Goal: Use online tool/utility: Use online tool/utility

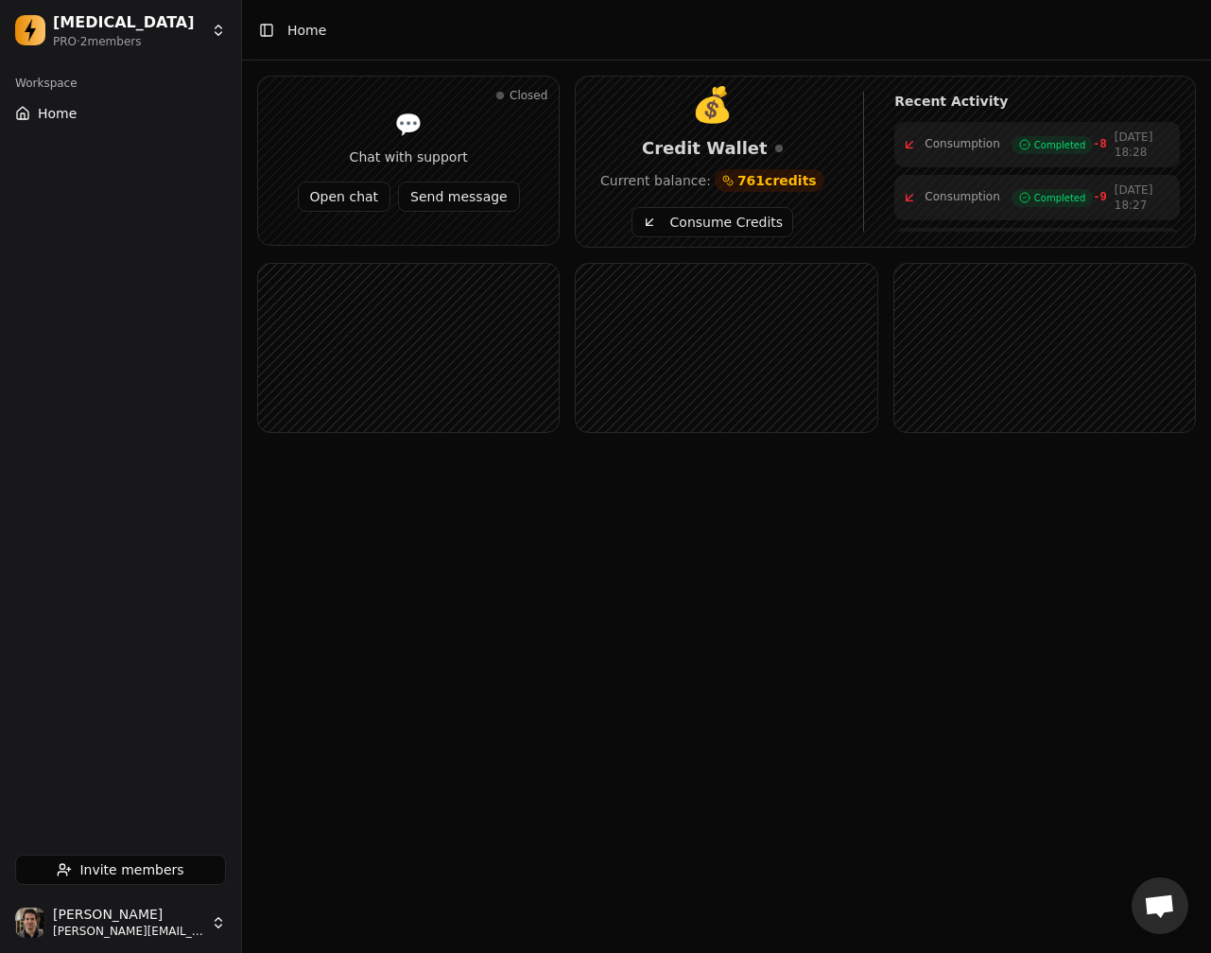
click at [1098, 815] on main "Toggle Sidebar Home Closed 💬 Chat with support Open chat Send message 💰 Credit …" at bounding box center [726, 476] width 969 height 953
click at [697, 211] on button "Consume Credits" at bounding box center [713, 222] width 162 height 30
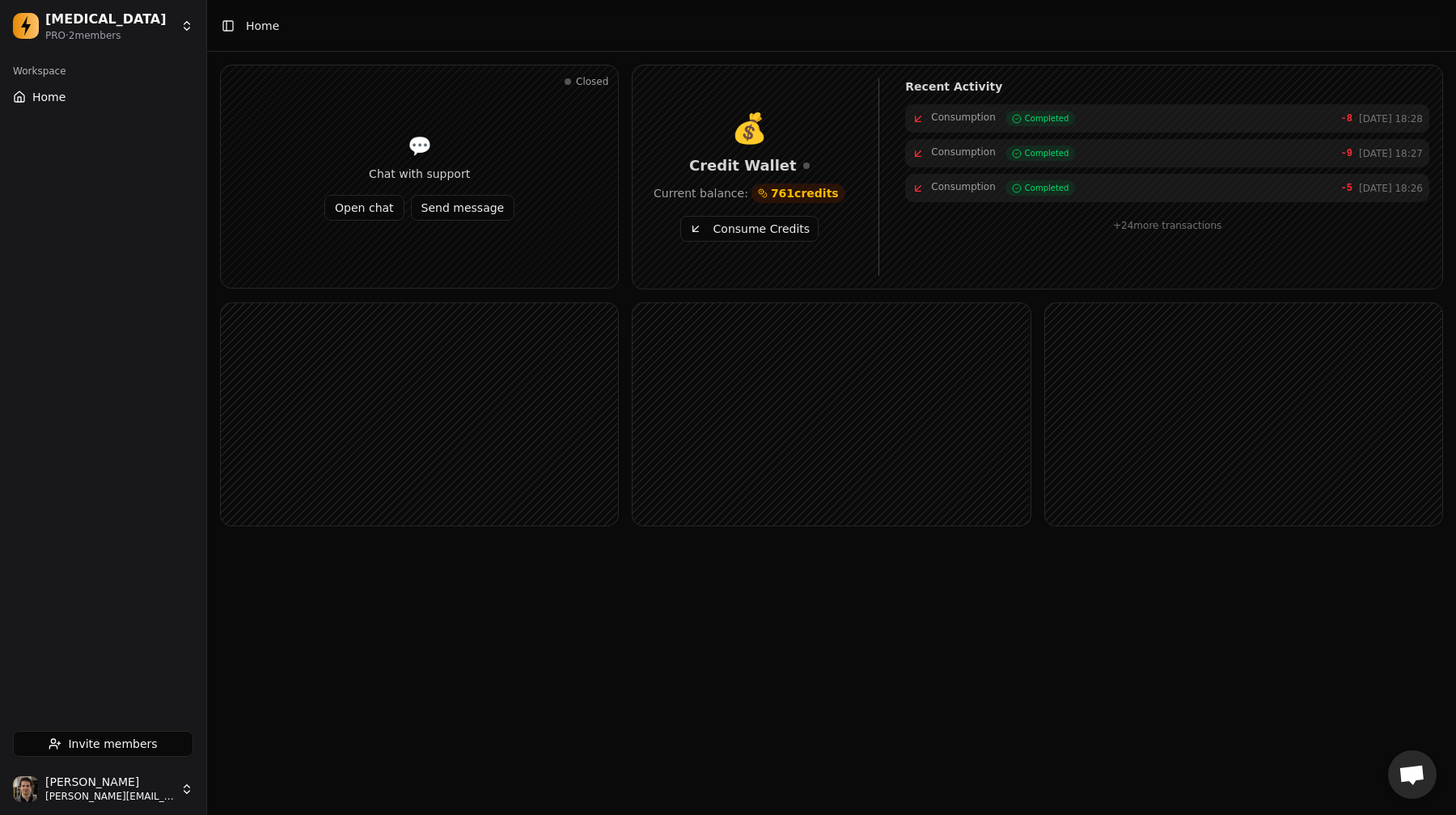
click at [724, 232] on button "Consume Credits" at bounding box center [749, 228] width 139 height 26
